Goal: Task Accomplishment & Management: Manage account settings

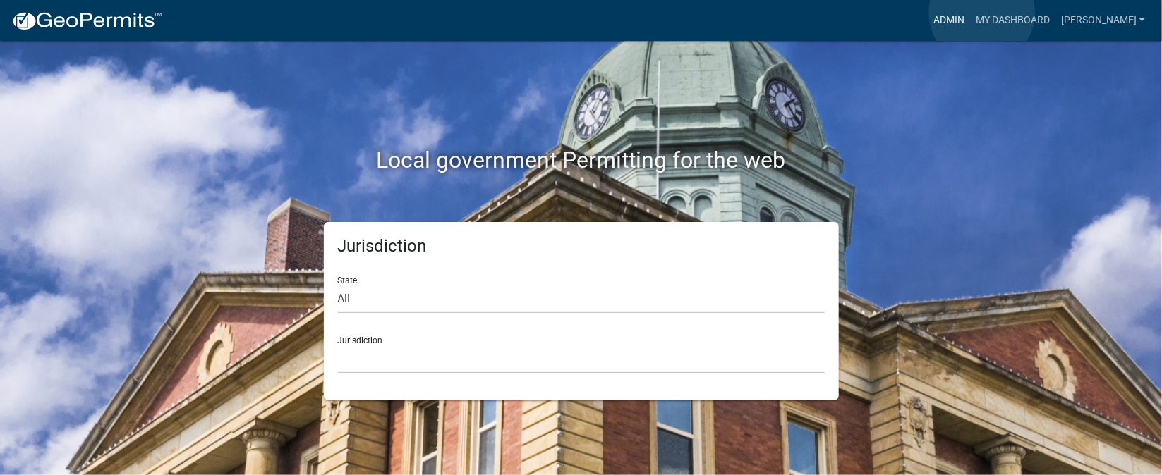
click at [970, 12] on link "Admin" at bounding box center [949, 20] width 42 height 27
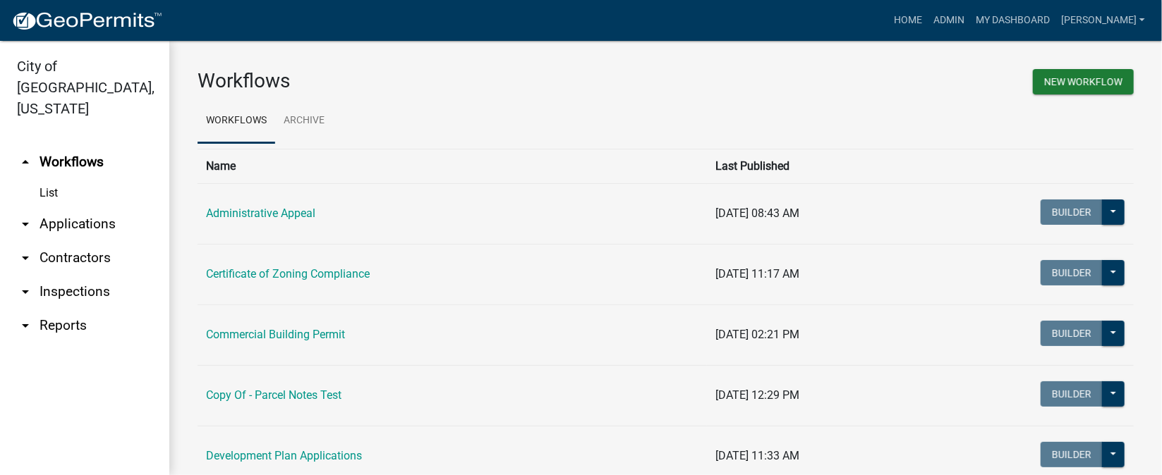
click at [88, 275] on link "arrow_drop_down Inspections" at bounding box center [84, 292] width 169 height 34
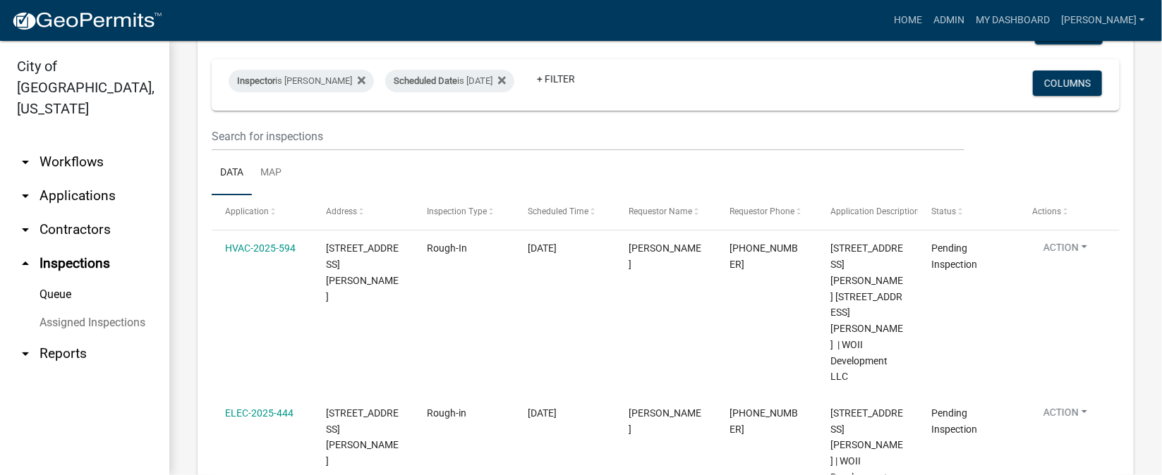
scroll to position [211, 0]
